Goal: Task Accomplishment & Management: Complete application form

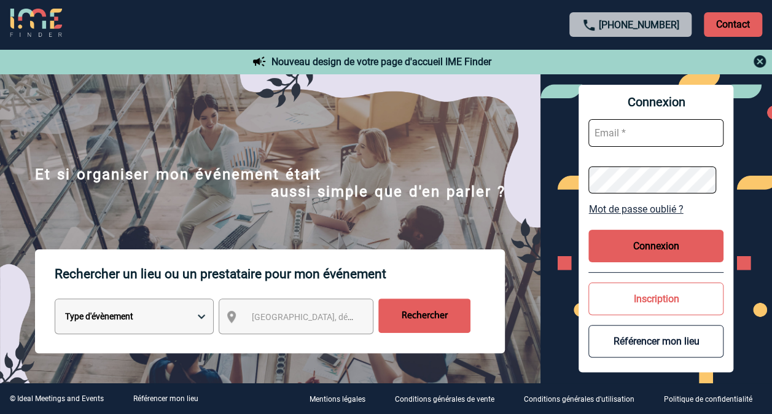
click at [633, 146] on input "text" at bounding box center [656, 133] width 135 height 28
type input "samira.el-badri-kamara@arkema.com"
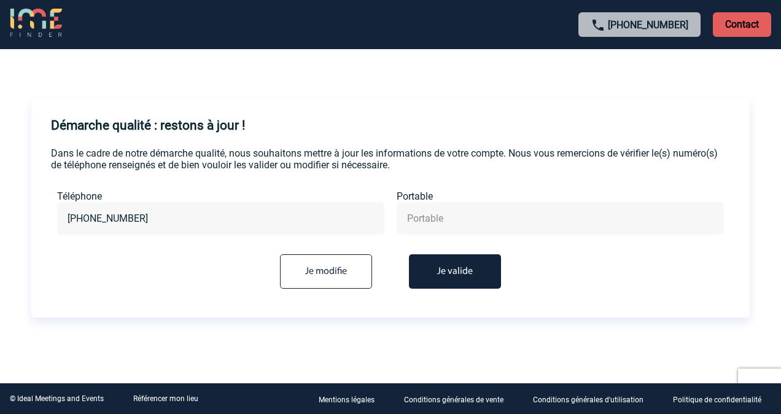
click at [449, 225] on input "text" at bounding box center [560, 219] width 313 height 18
click at [453, 273] on button "Je valide" at bounding box center [455, 271] width 92 height 34
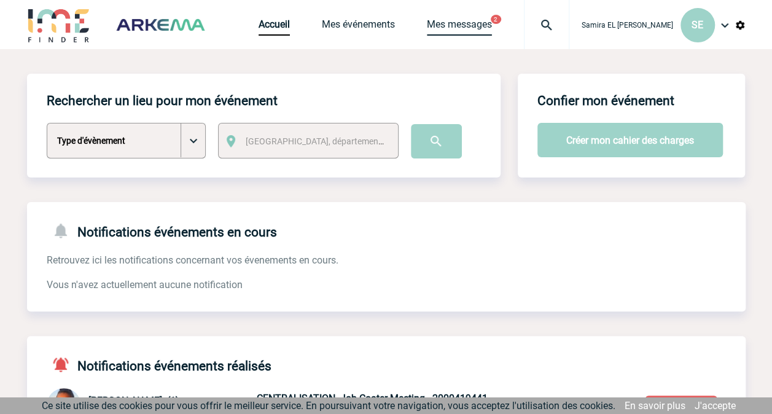
click at [480, 25] on link "Mes messages" at bounding box center [459, 26] width 65 height 17
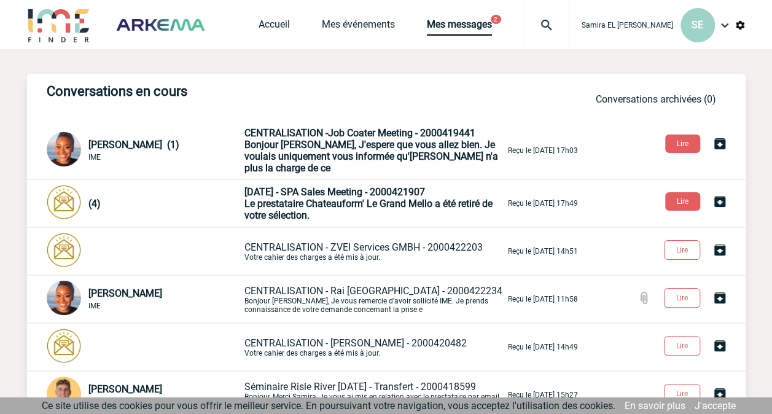
click at [332, 152] on span "Bonjour [PERSON_NAME], J'espere que vous allez bien. Je voulais uniquement vous…" at bounding box center [372, 156] width 254 height 35
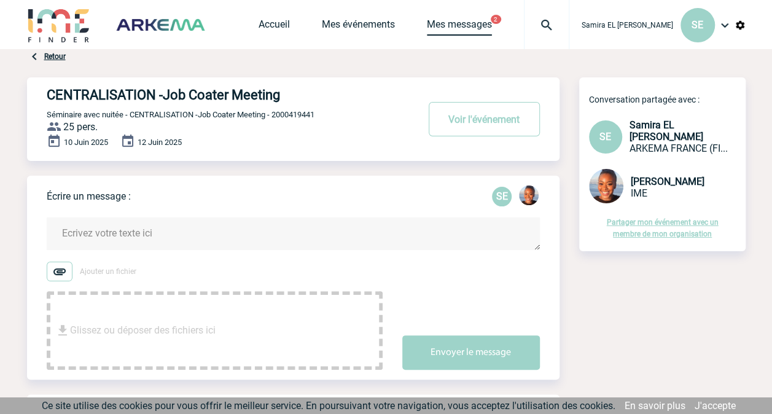
click at [472, 18] on link "Mes messages" at bounding box center [459, 26] width 65 height 17
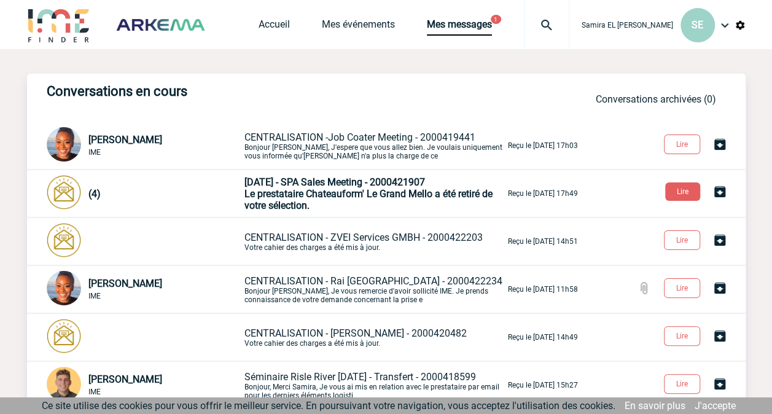
click at [353, 189] on span "Le prestataire Chateauform' Le Grand Mello a été retiré de votre sélection." at bounding box center [369, 199] width 248 height 23
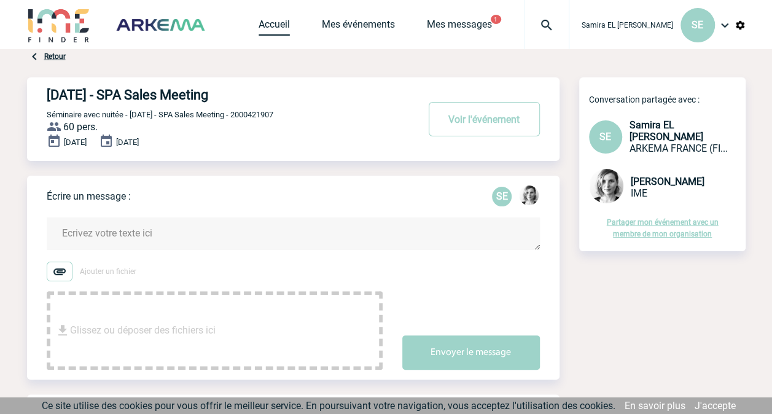
click at [274, 23] on link "Accueil" at bounding box center [274, 26] width 31 height 17
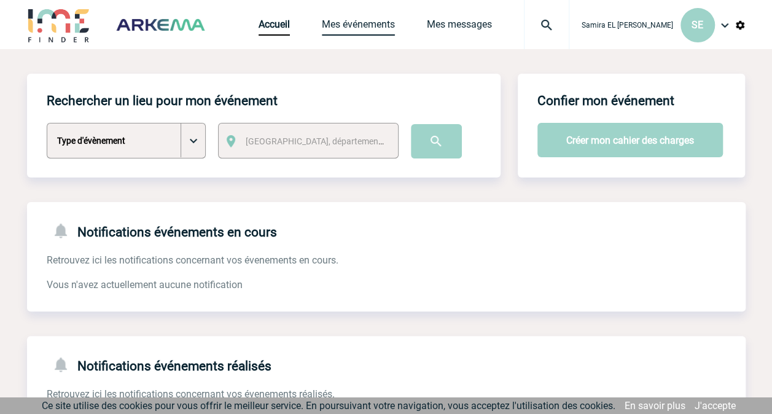
click at [378, 22] on link "Mes événements" at bounding box center [358, 26] width 73 height 17
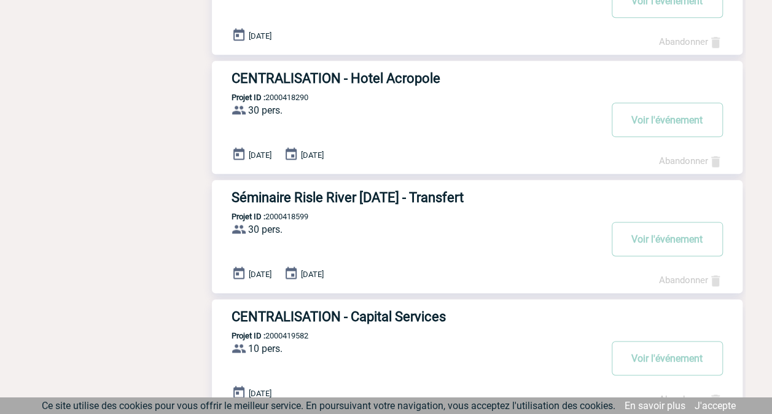
scroll to position [676, 0]
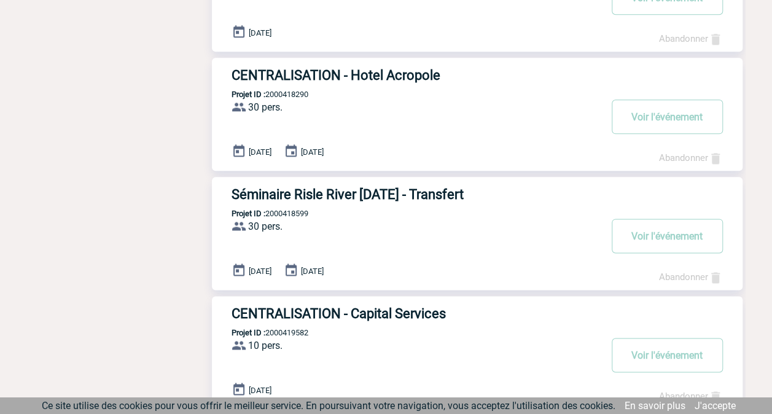
click at [326, 194] on h3 "Séminaire Risle River [DATE] - Transfert" at bounding box center [416, 194] width 369 height 15
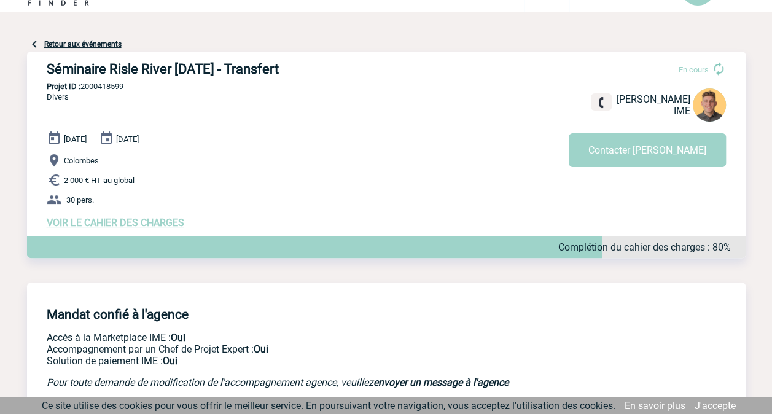
scroll to position [61, 0]
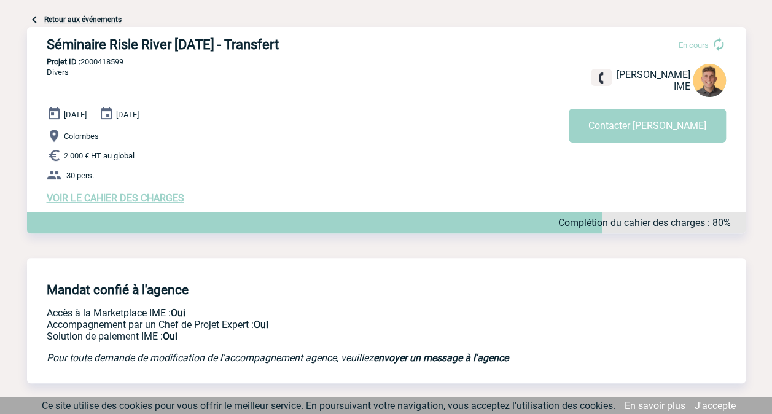
click at [100, 200] on span "VOIR LE CAHIER DES CHARGES" at bounding box center [116, 198] width 138 height 12
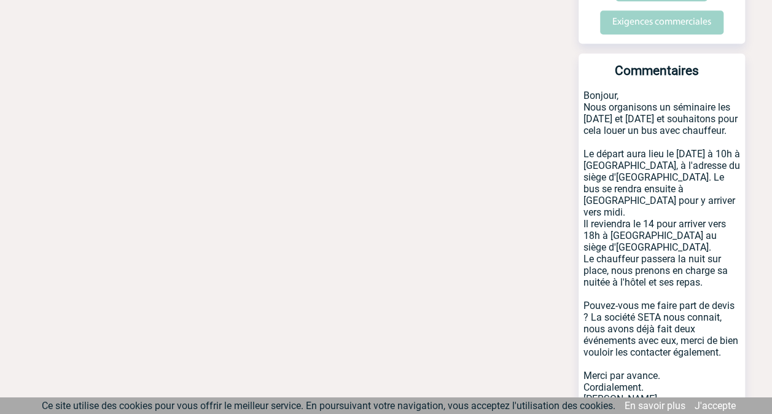
scroll to position [532, 0]
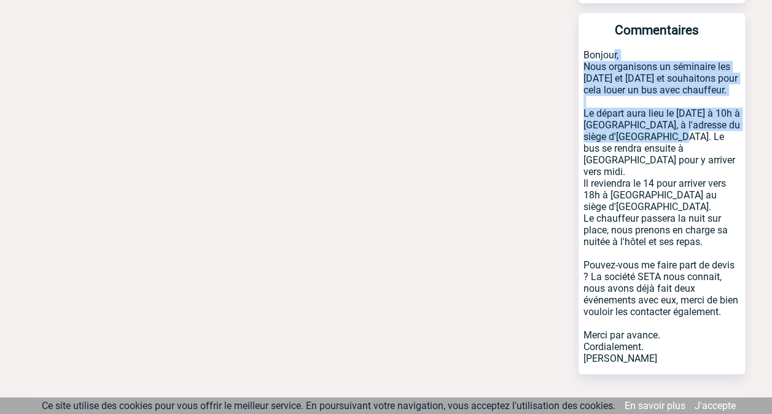
drag, startPoint x: 587, startPoint y: 29, endPoint x: 691, endPoint y: 120, distance: 137.6
click at [691, 120] on p "Bonjour, Nous organisons un séminaire les 13 et 14 novembre et souhaitons pour …" at bounding box center [662, 211] width 166 height 325
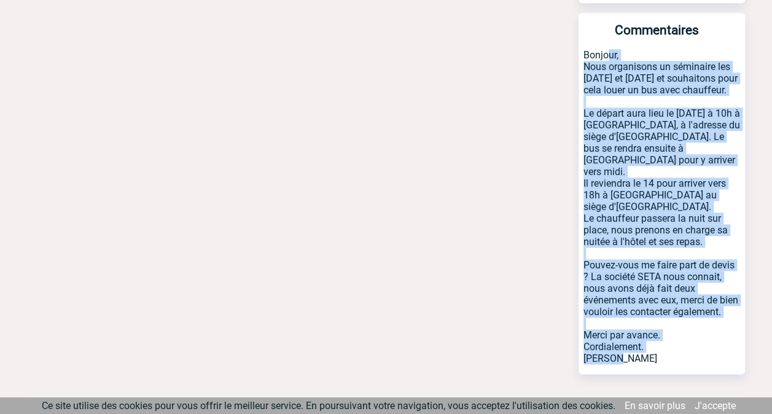
drag, startPoint x: 584, startPoint y: 28, endPoint x: 710, endPoint y: 341, distance: 337.4
click at [710, 341] on p "Bonjour, Nous organisons un séminaire les 13 et 14 novembre et souhaitons pour …" at bounding box center [662, 211] width 166 height 325
copy p "Bonjour, Nous organisons un séminaire les 13 et 14 novembre et souhaitons pour …"
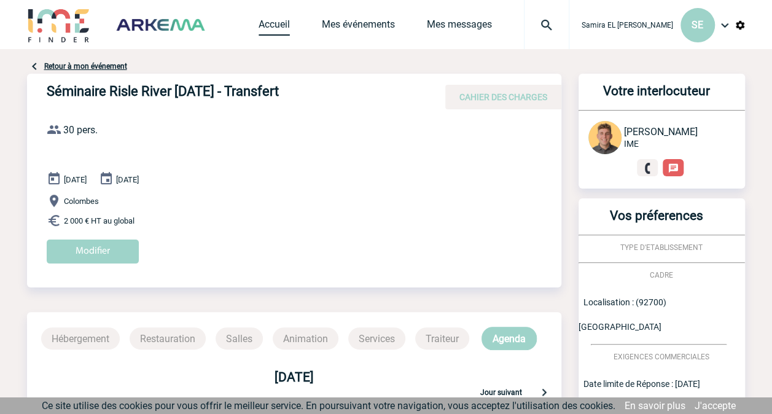
click at [278, 24] on link "Accueil" at bounding box center [274, 26] width 31 height 17
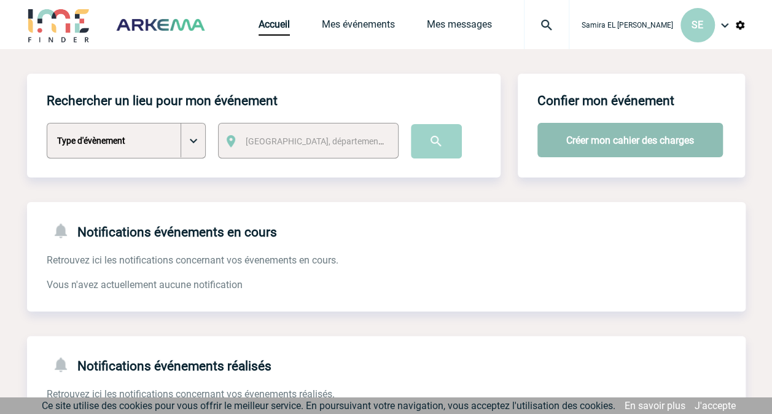
click at [648, 138] on button "Créer mon cahier des charges" at bounding box center [631, 140] width 186 height 34
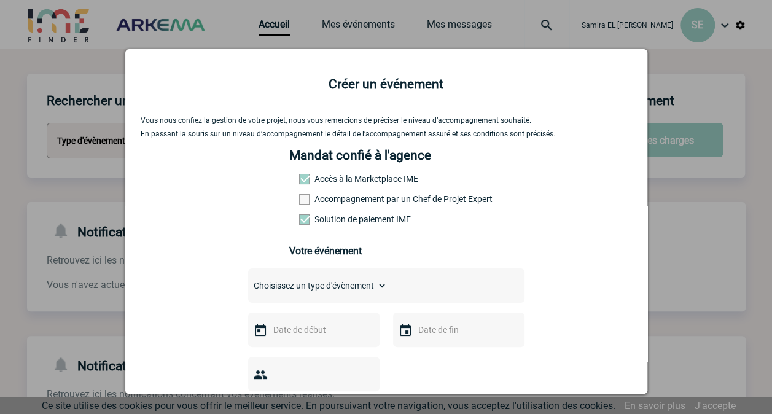
click at [319, 203] on label "Accompagnement par un Chef de Projet Expert" at bounding box center [326, 199] width 54 height 10
click at [0, 0] on input "Accompagnement par un Chef de Projet Expert" at bounding box center [0, 0] width 0 height 0
click at [304, 292] on select "Choisissez un type d'évènement Séminaire avec nuitée Séminaire sans nuitée Repa…" at bounding box center [317, 285] width 139 height 17
select select "9"
click at [248, 281] on select "Choisissez un type d'évènement Séminaire avec nuitée Séminaire sans nuitée Repa…" at bounding box center [317, 285] width 139 height 17
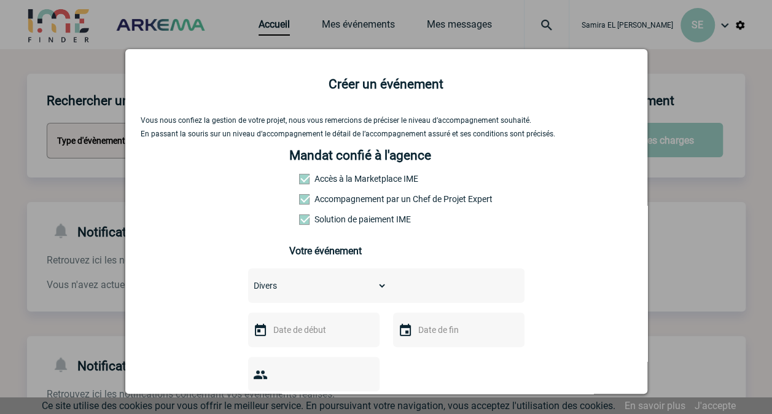
click at [304, 329] on input "text" at bounding box center [312, 330] width 85 height 16
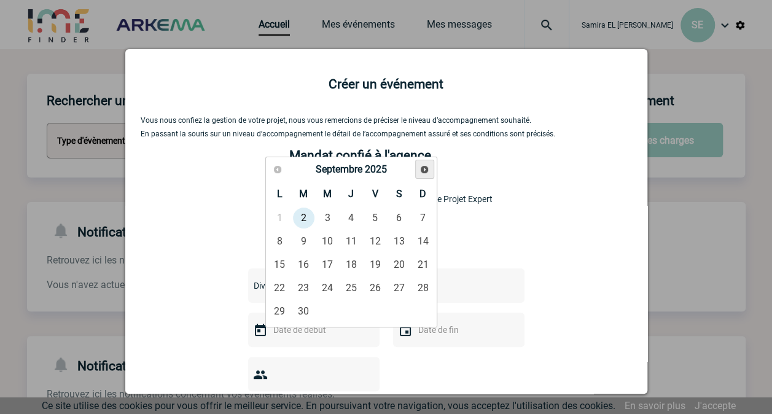
click at [423, 170] on span "Suivant" at bounding box center [425, 170] width 10 height 10
click at [422, 170] on span "Suivant" at bounding box center [425, 170] width 10 height 10
click at [308, 308] on link "25" at bounding box center [303, 311] width 23 height 22
type input "25-11-2025"
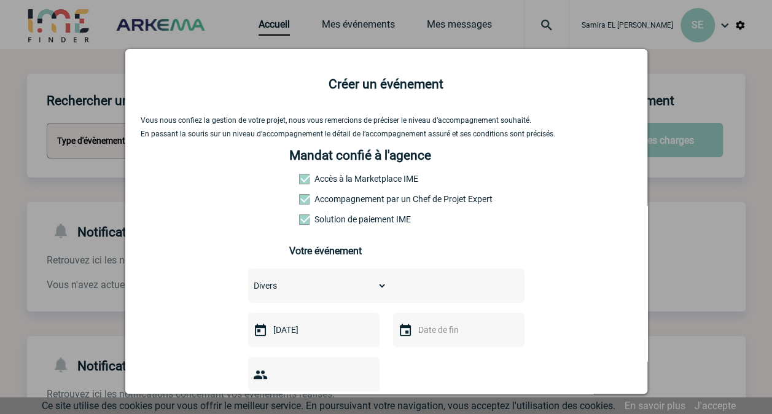
drag, startPoint x: 444, startPoint y: 340, endPoint x: 439, endPoint y: 335, distance: 6.5
click at [436, 333] on input "text" at bounding box center [457, 330] width 85 height 16
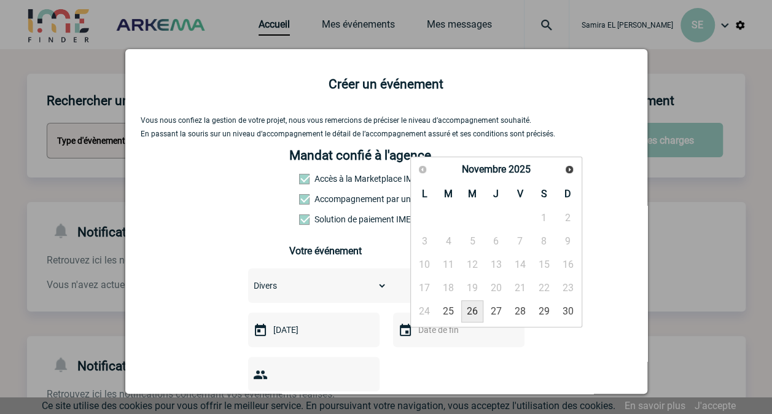
click at [473, 310] on link "26" at bounding box center [472, 311] width 23 height 22
type input "26-11-2025"
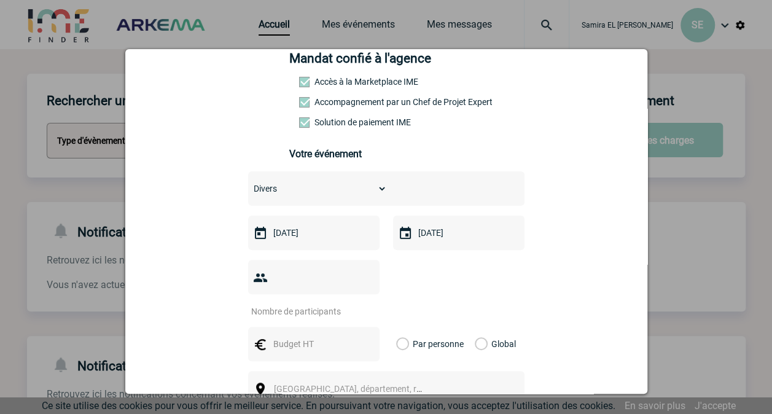
scroll to position [184, 0]
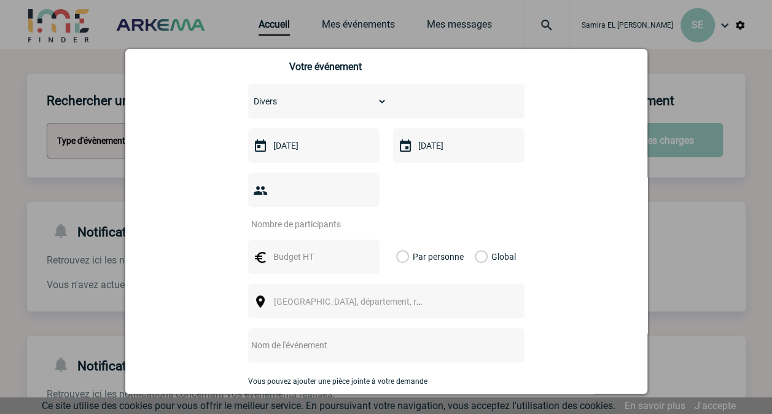
click at [319, 216] on input "number" at bounding box center [306, 224] width 116 height 16
click at [359, 216] on input "1" at bounding box center [306, 224] width 116 height 16
click at [359, 216] on input "2" at bounding box center [306, 224] width 116 height 16
click at [359, 216] on input "3" at bounding box center [306, 224] width 116 height 16
click at [359, 216] on input "4" at bounding box center [306, 224] width 116 height 16
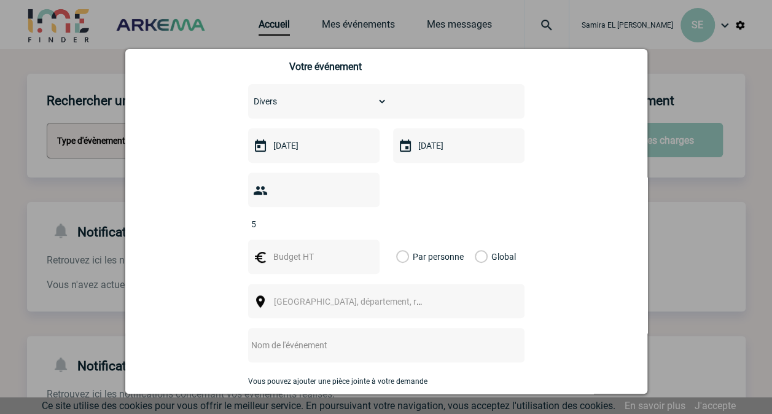
click at [359, 216] on input "5" at bounding box center [306, 224] width 116 height 16
click at [359, 216] on input "6" at bounding box center [306, 224] width 116 height 16
click at [359, 216] on input "7" at bounding box center [306, 224] width 116 height 16
click at [359, 216] on input "8" at bounding box center [306, 224] width 116 height 16
click at [359, 216] on input "9" at bounding box center [306, 224] width 116 height 16
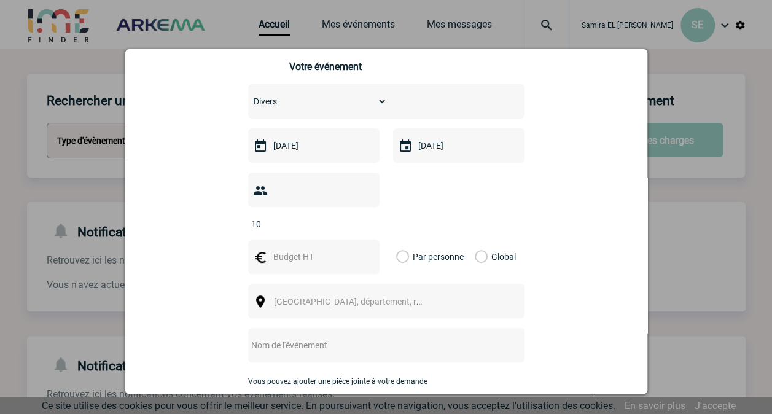
click at [360, 216] on input "10" at bounding box center [306, 224] width 116 height 16
click at [360, 216] on input "11" at bounding box center [306, 224] width 116 height 16
click at [360, 216] on input "12" at bounding box center [306, 224] width 116 height 16
click at [360, 216] on input "13" at bounding box center [306, 224] width 116 height 16
click at [360, 216] on input "14" at bounding box center [306, 224] width 116 height 16
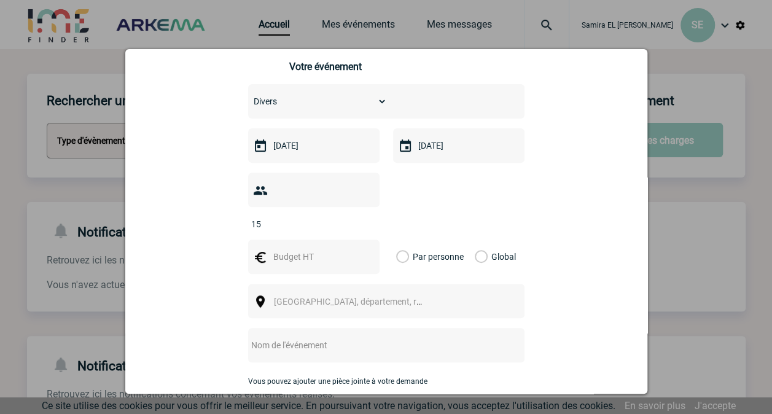
click at [360, 216] on input "15" at bounding box center [306, 224] width 116 height 16
click at [360, 216] on input "16" at bounding box center [306, 224] width 116 height 16
click at [360, 216] on input "17" at bounding box center [306, 224] width 116 height 16
click at [358, 216] on input "16" at bounding box center [306, 224] width 116 height 16
click at [358, 216] on input "15" at bounding box center [306, 224] width 116 height 16
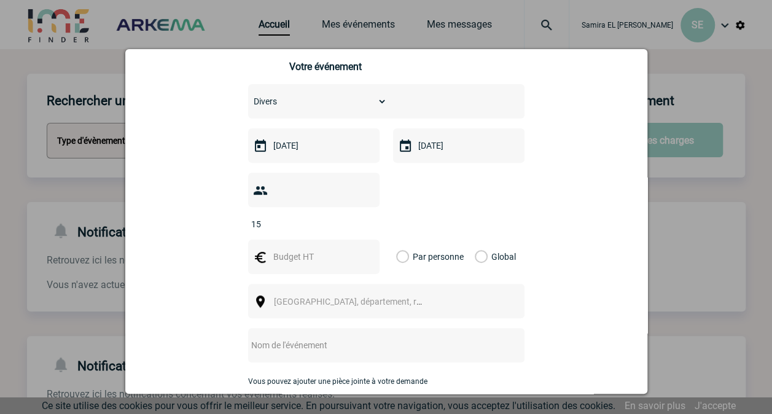
click at [355, 216] on input "15" at bounding box center [306, 224] width 116 height 16
click at [354, 216] on input "15" at bounding box center [306, 224] width 116 height 16
click at [361, 216] on input "16" at bounding box center [306, 224] width 116 height 16
click at [361, 216] on input "17" at bounding box center [306, 224] width 116 height 16
drag, startPoint x: 319, startPoint y: 195, endPoint x: 225, endPoint y: 192, distance: 94.7
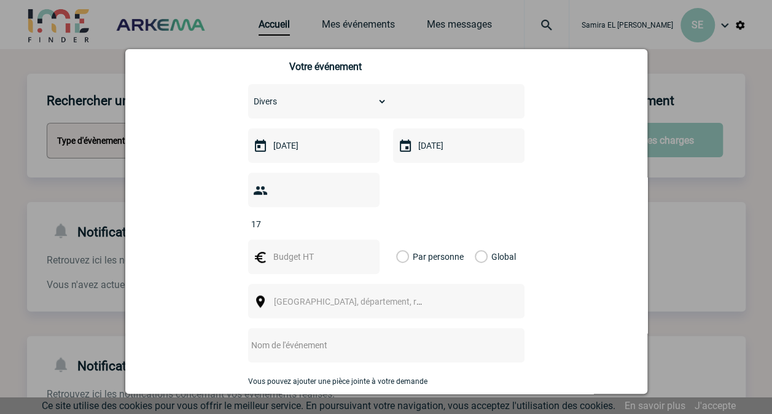
click at [229, 192] on div "Vous nous confiez la gestion de votre projet, nous vous remercions de préciser …" at bounding box center [387, 212] width 492 height 560
type input "30"
click at [297, 249] on input "text" at bounding box center [312, 257] width 85 height 16
type input "2000"
click at [475, 240] on label "Global" at bounding box center [479, 257] width 8 height 34
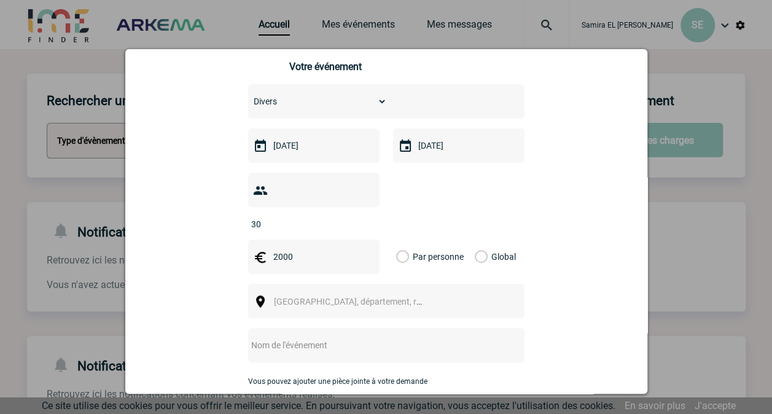
click at [0, 0] on input "Global" at bounding box center [0, 0] width 0 height 0
click at [300, 297] on span "Ville, département, région..." at bounding box center [359, 302] width 171 height 10
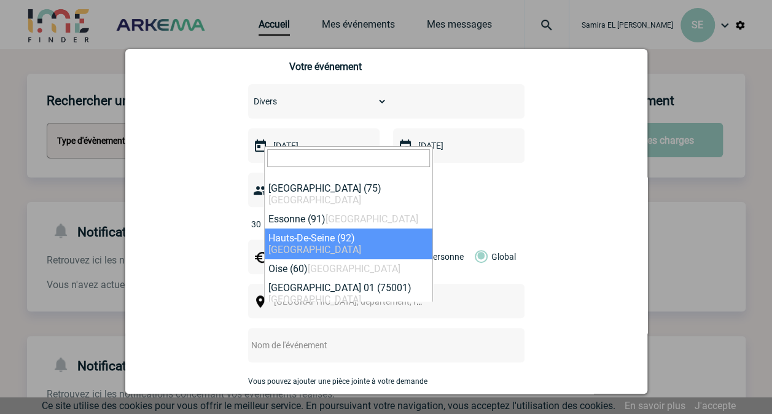
select select "25"
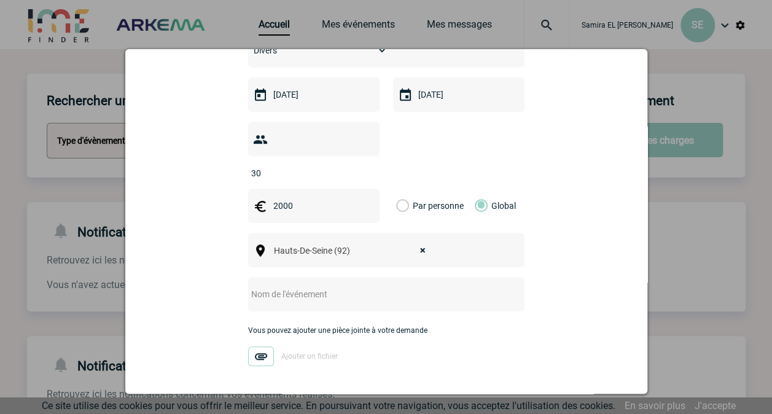
scroll to position [283, 0]
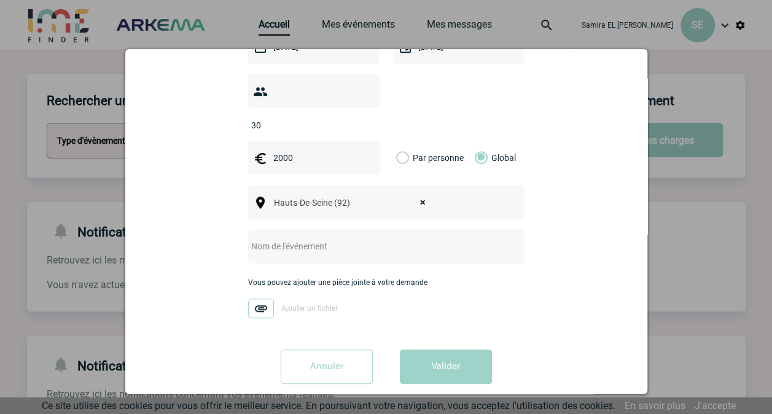
click at [268, 238] on input "text" at bounding box center [370, 246] width 244 height 16
type input "s"
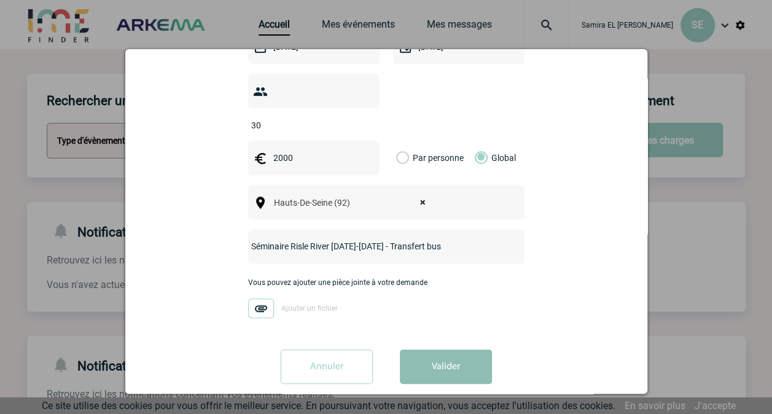
type input "Séminaire Risle River [DATE]-[DATE] - Transfert bus"
click at [431, 350] on button "Valider" at bounding box center [446, 367] width 92 height 34
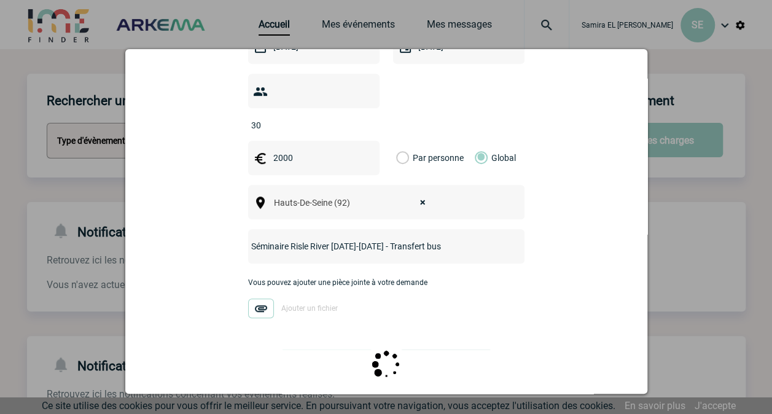
scroll to position [0, 0]
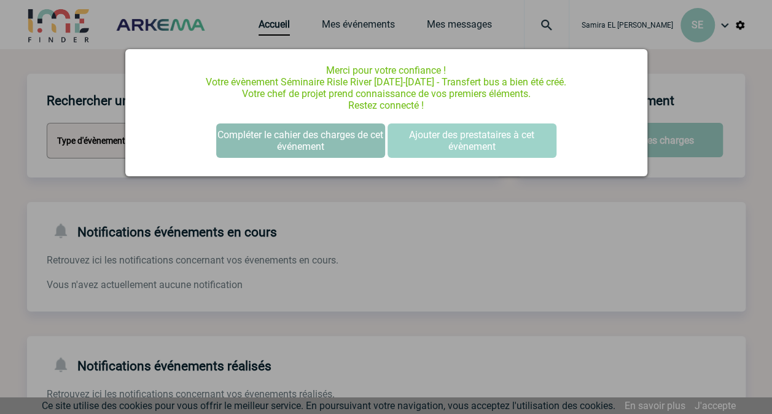
click at [328, 143] on button "Compléter le cahier des charges de cet événement" at bounding box center [300, 140] width 169 height 34
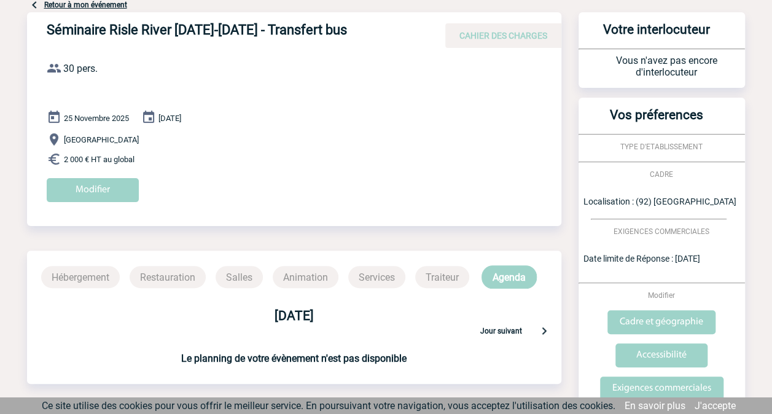
scroll to position [116, 0]
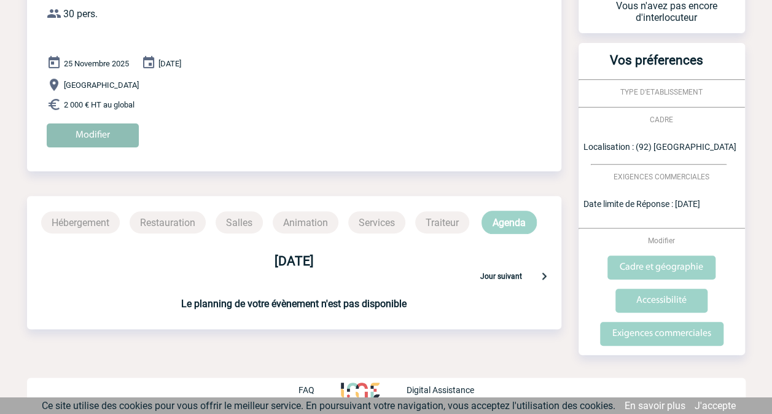
click at [98, 135] on input "Modifier" at bounding box center [93, 135] width 92 height 24
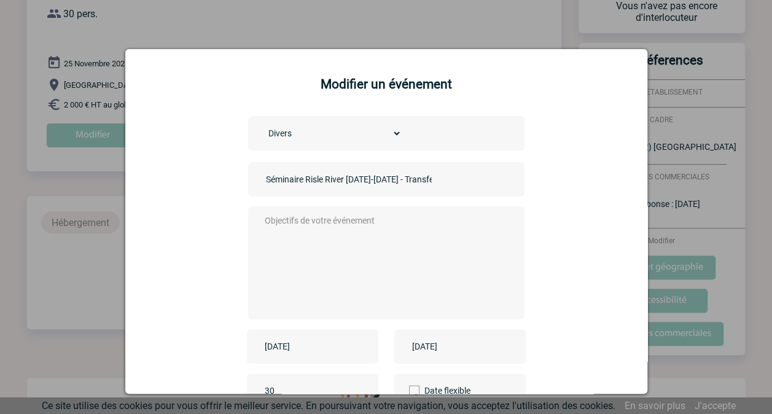
click at [288, 228] on textarea at bounding box center [383, 262] width 243 height 98
paste textarea "Bonjour, Nous organisons un séminaire les [DATE] et [DATE] et souhaitons pour c…"
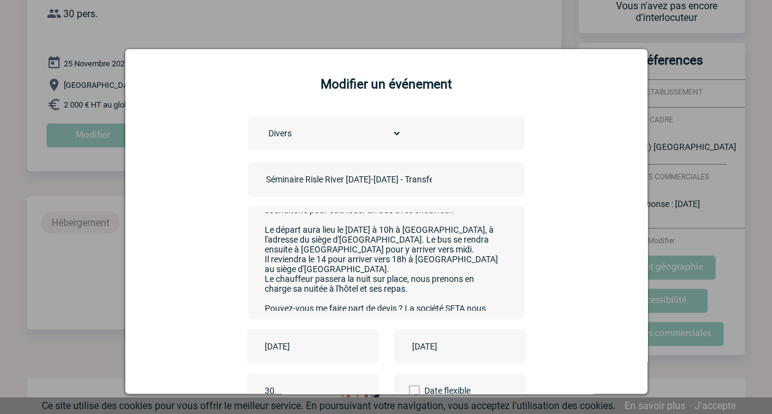
scroll to position [0, 0]
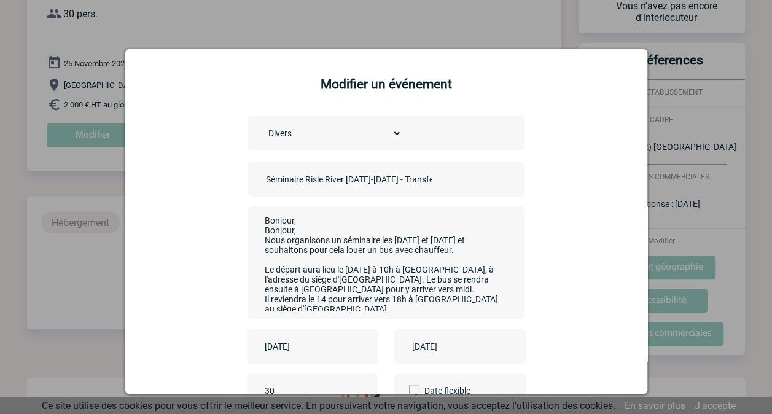
drag, startPoint x: 300, startPoint y: 227, endPoint x: 252, endPoint y: 226, distance: 48.6
click at [252, 226] on div "Bonjour, Bonjour, Nous organisons un séminaire les [DATE] et [DATE] et souhaito…" at bounding box center [386, 262] width 276 height 113
drag, startPoint x: 420, startPoint y: 239, endPoint x: 391, endPoint y: 239, distance: 28.9
click at [391, 239] on textarea "Bonjour, Nous organisons un séminaire les [DATE] et [DATE] et souhaitons pour c…" at bounding box center [383, 262] width 243 height 98
drag, startPoint x: 359, startPoint y: 253, endPoint x: 341, endPoint y: 253, distance: 17.8
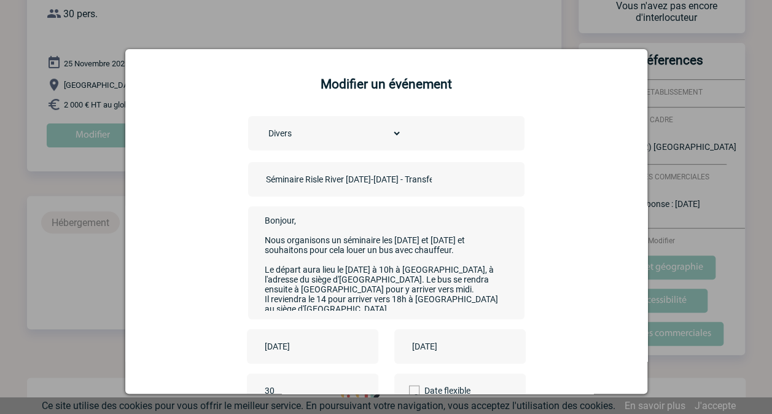
click at [341, 253] on textarea "Bonjour, Nous organisons un séminaire les [DATE] et [DATE] et souhaitons pour c…" at bounding box center [383, 262] width 243 height 98
drag, startPoint x: 351, startPoint y: 272, endPoint x: 342, endPoint y: 270, distance: 10.1
click at [342, 270] on textarea "Bonjour, Nous organisons un séminaire les [DATE] et [DATE] et souhaitons pour c…" at bounding box center [383, 262] width 243 height 98
drag, startPoint x: 426, startPoint y: 273, endPoint x: 458, endPoint y: 273, distance: 32.0
click at [461, 273] on textarea "Bonjour, Nous organisons un séminaire les [DATE] et [DATE] et souhaitons pour c…" at bounding box center [383, 262] width 243 height 98
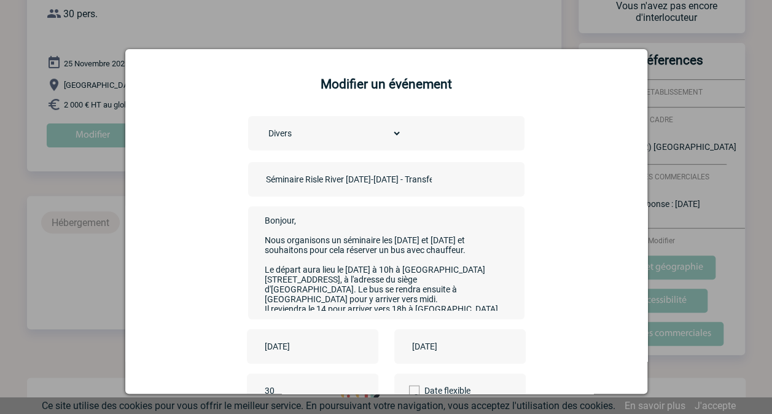
scroll to position [61, 0]
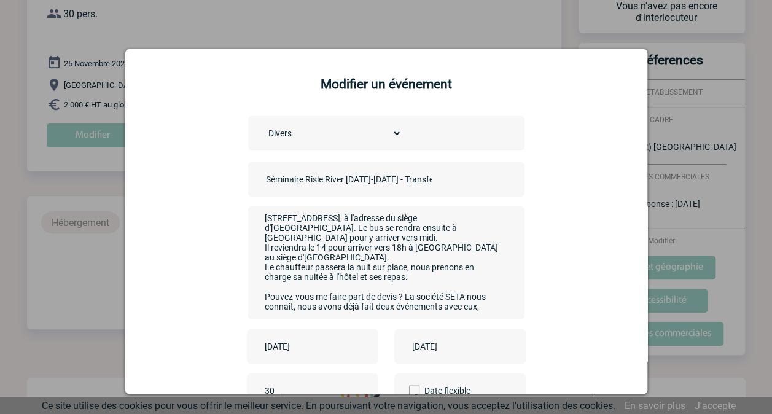
drag, startPoint x: 322, startPoint y: 256, endPoint x: 315, endPoint y: 256, distance: 7.4
click at [315, 256] on textarea "Bonjour, Nous organisons un séminaire les [DATE] et [DATE] et souhaitons pour c…" at bounding box center [383, 262] width 243 height 98
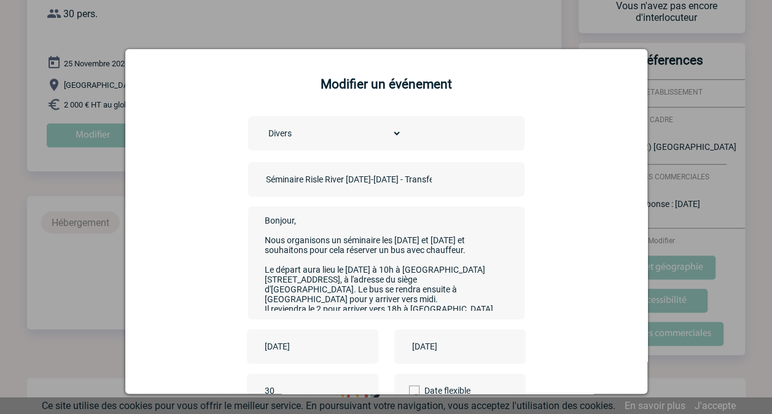
scroll to position [7, 0]
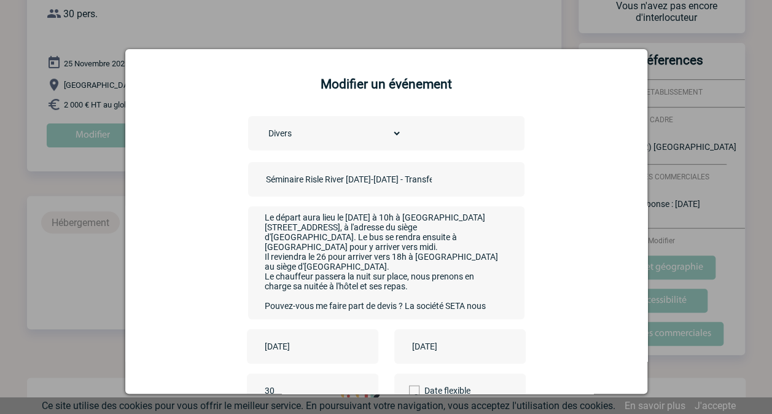
drag, startPoint x: 410, startPoint y: 305, endPoint x: 422, endPoint y: 296, distance: 15.0
click at [420, 302] on textarea "Bonjour, Nous organisons un séminaire les [DATE] et [DATE] et souhaitons pour c…" at bounding box center [383, 262] width 243 height 98
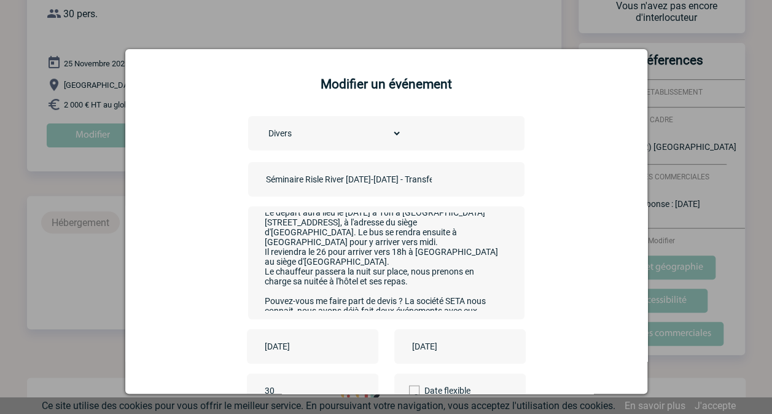
click at [428, 272] on textarea "Bonjour, Nous organisons un séminaire les [DATE] et [DATE] et souhaitons pour c…" at bounding box center [383, 262] width 243 height 98
drag, startPoint x: 411, startPoint y: 256, endPoint x: 418, endPoint y: 262, distance: 9.1
click at [418, 262] on textarea "Bonjour, Nous organisons un séminaire les [DATE] et [DATE] et souhaitons pour c…" at bounding box center [383, 262] width 243 height 98
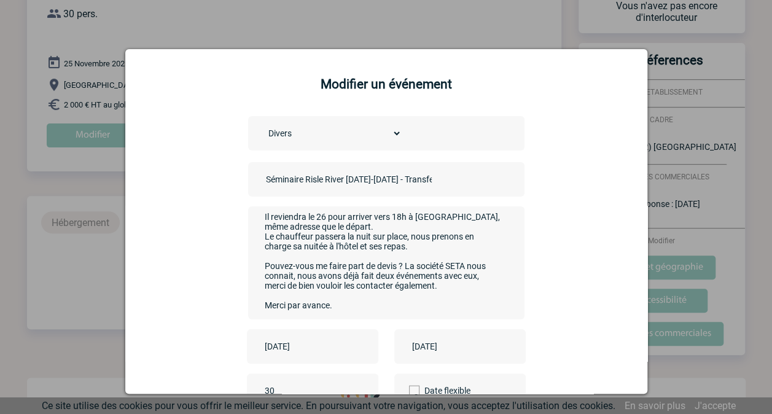
scroll to position [119, 0]
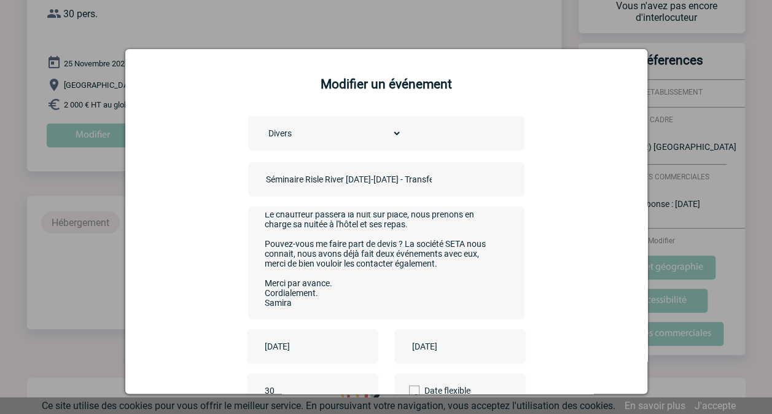
drag, startPoint x: 390, startPoint y: 256, endPoint x: 371, endPoint y: 256, distance: 19.0
click at [371, 256] on textarea "Bonjour, Nous organisons un séminaire les [DATE] et [DATE] et souhaitons pour c…" at bounding box center [383, 262] width 243 height 98
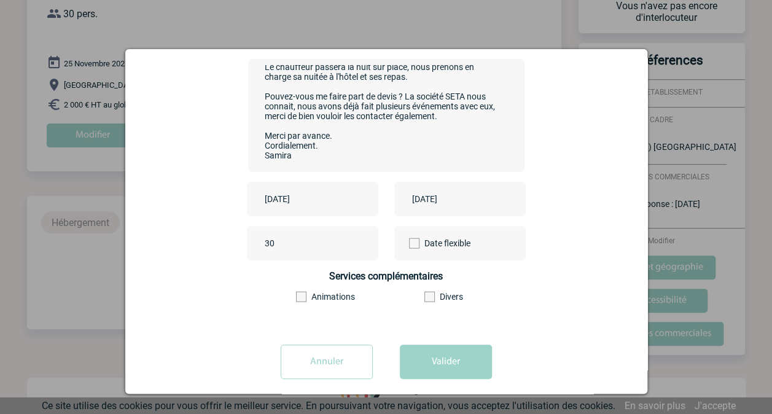
scroll to position [162, 0]
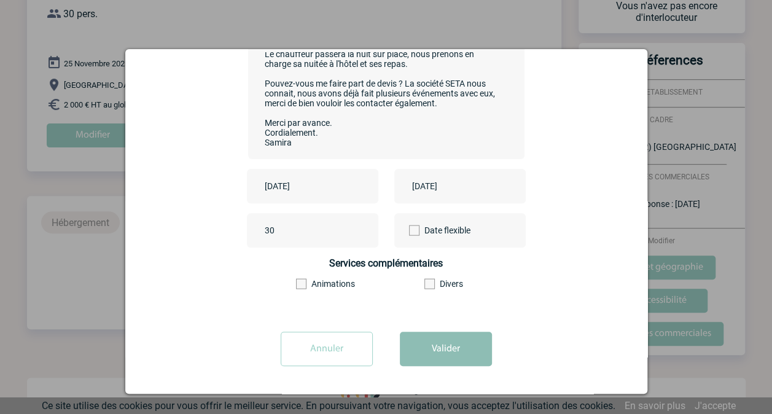
type textarea "Bonjour, Nous organisons un séminaire les [DATE] et [DATE] et souhaitons pour c…"
click at [444, 351] on button "Valider" at bounding box center [446, 349] width 92 height 34
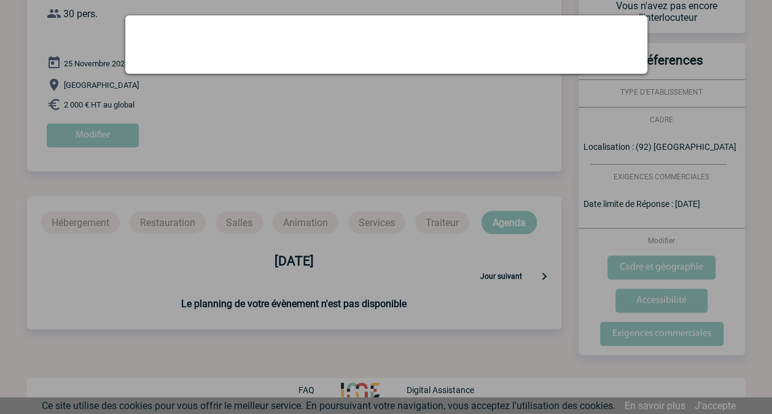
scroll to position [0, 0]
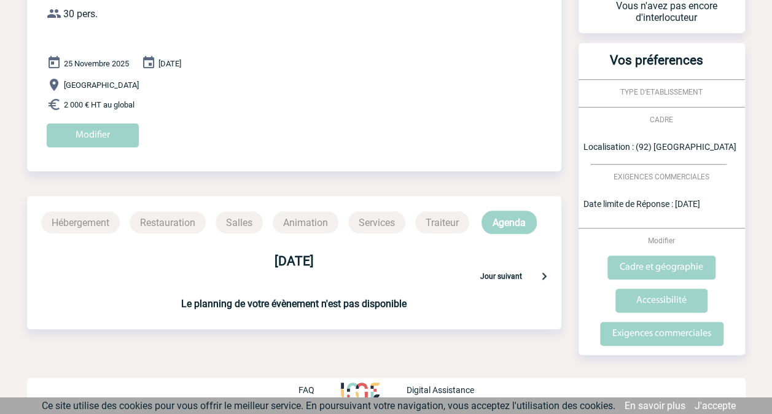
click at [505, 275] on p "Jour suivant" at bounding box center [501, 277] width 42 height 11
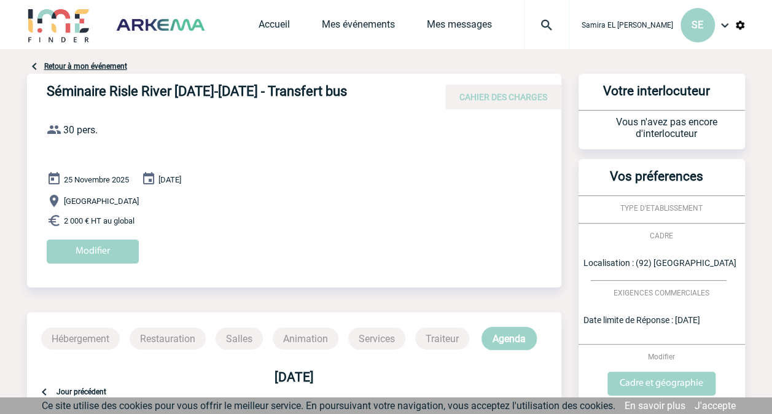
click at [21, 289] on body "Samira EL [PERSON_NAME] SE Accueil Mes événements 0" at bounding box center [386, 265] width 772 height 530
click at [361, 23] on link "Mes événements" at bounding box center [358, 26] width 73 height 17
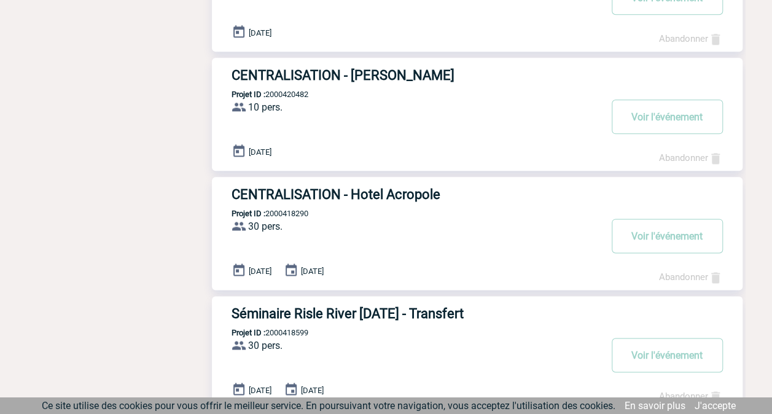
scroll to position [313, 0]
